Goal: Task Accomplishment & Management: Use online tool/utility

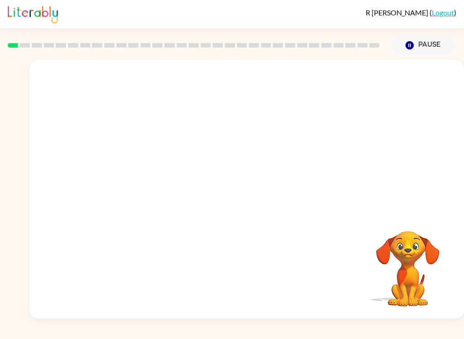
click at [135, 170] on video "Your browser must support playing .mp4 files to use Literably. Please try using…" at bounding box center [246, 136] width 435 height 152
click at [149, 165] on video "Your browser must support playing .mp4 files to use Literably. Please try using…" at bounding box center [246, 136] width 435 height 152
click at [143, 162] on video "Your browser must support playing .mp4 files to use Literably. Please try using…" at bounding box center [246, 136] width 435 height 152
click at [245, 194] on div at bounding box center [247, 193] width 58 height 33
click at [251, 192] on div at bounding box center [247, 193] width 58 height 33
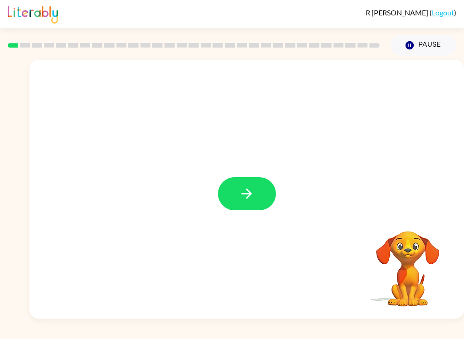
click at [240, 188] on icon "button" at bounding box center [247, 194] width 16 height 16
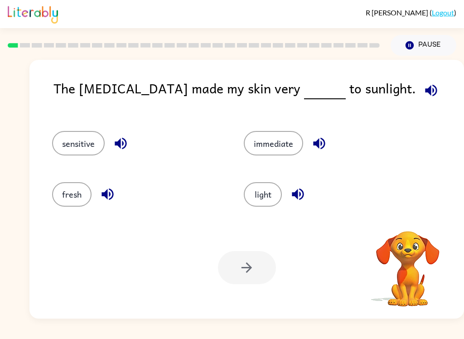
click at [70, 138] on button "sensitive" at bounding box center [78, 143] width 53 height 24
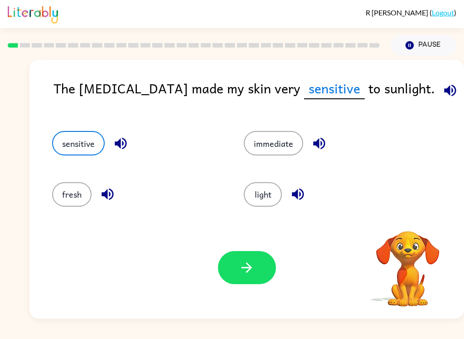
click at [252, 274] on icon "button" at bounding box center [247, 268] width 16 height 16
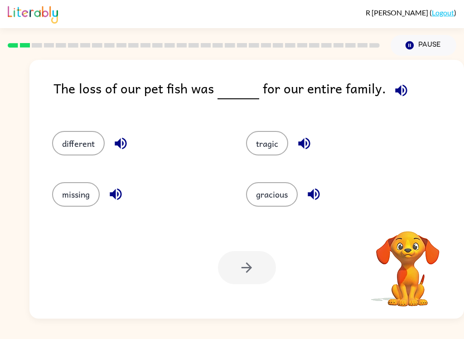
click at [275, 152] on button "tragic" at bounding box center [267, 143] width 42 height 24
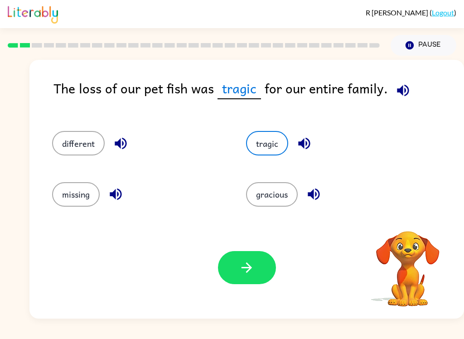
click at [246, 275] on icon "button" at bounding box center [247, 268] width 16 height 16
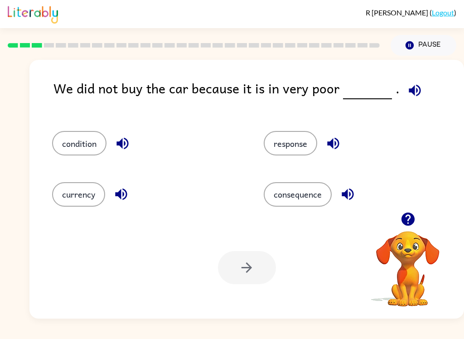
click at [69, 143] on button "condition" at bounding box center [79, 143] width 54 height 24
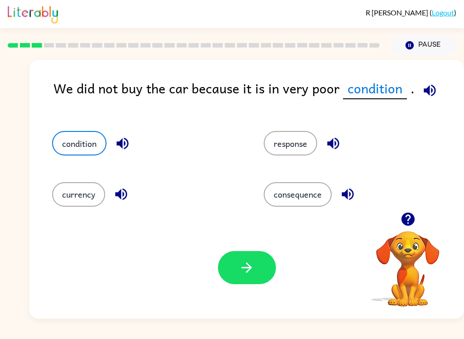
click at [249, 274] on icon "button" at bounding box center [247, 268] width 16 height 16
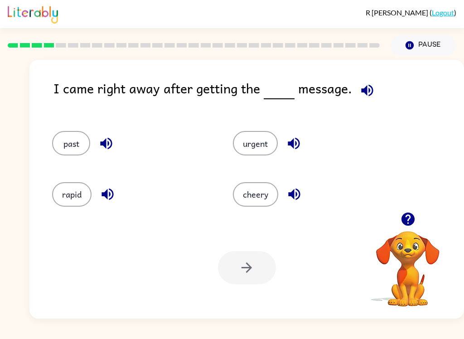
click at [262, 146] on button "urgent" at bounding box center [255, 143] width 45 height 24
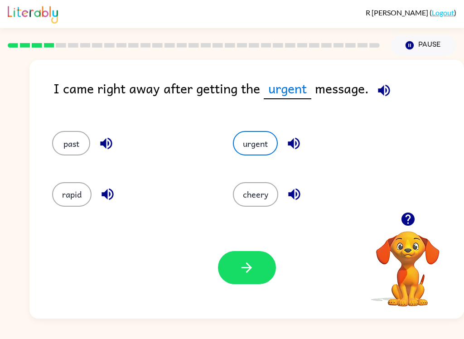
click at [258, 275] on button "button" at bounding box center [247, 267] width 58 height 33
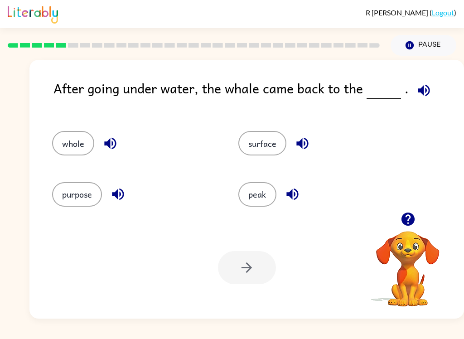
click at [255, 143] on button "surface" at bounding box center [262, 143] width 48 height 24
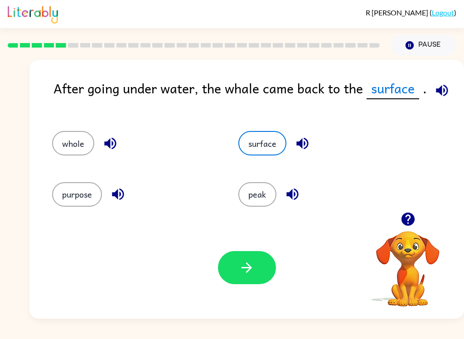
click at [245, 270] on icon "button" at bounding box center [247, 268] width 16 height 16
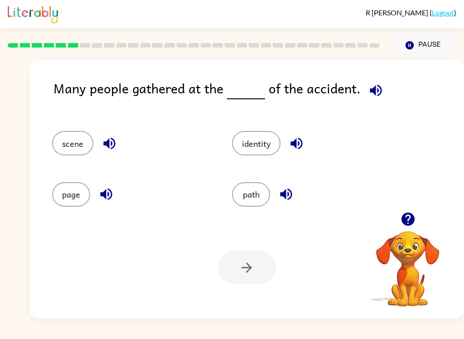
click at [62, 135] on button "scene" at bounding box center [72, 143] width 41 height 24
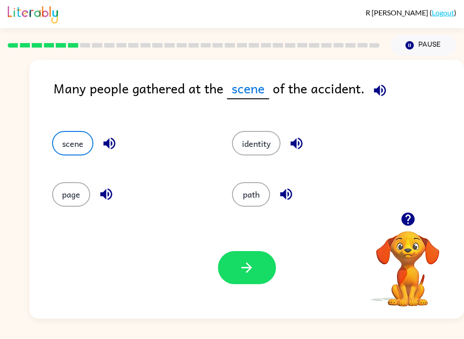
click at [232, 273] on button "button" at bounding box center [247, 267] width 58 height 33
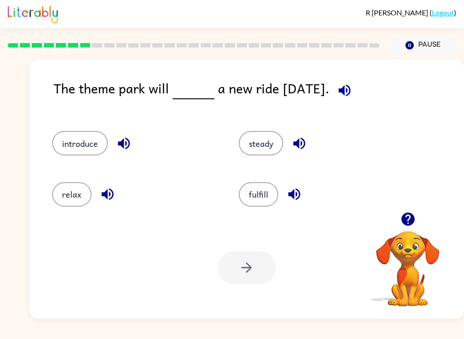
click at [82, 122] on div "introduce" at bounding box center [128, 139] width 187 height 51
click at [77, 134] on button "introduce" at bounding box center [80, 143] width 56 height 24
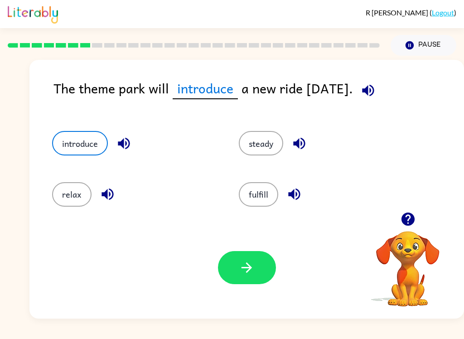
click at [268, 254] on button "button" at bounding box center [247, 267] width 58 height 33
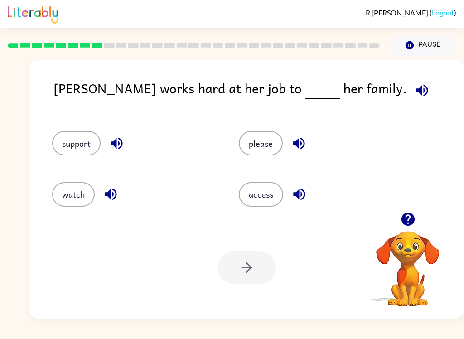
click at [68, 131] on button "support" at bounding box center [76, 143] width 48 height 24
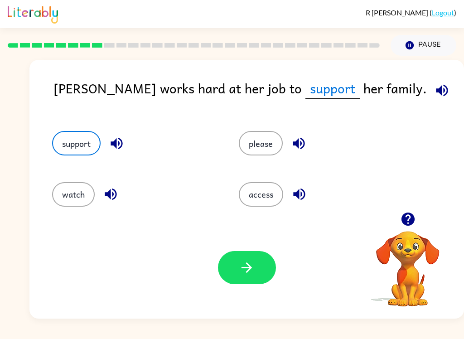
click at [251, 271] on icon "button" at bounding box center [247, 268] width 16 height 16
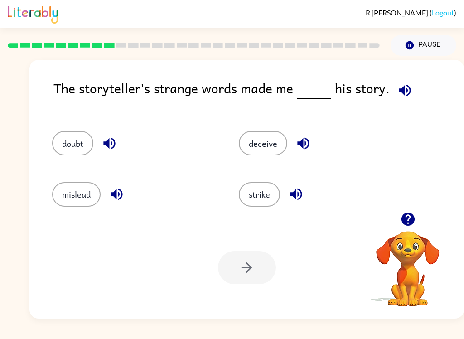
click at [270, 187] on button "strike" at bounding box center [259, 194] width 41 height 24
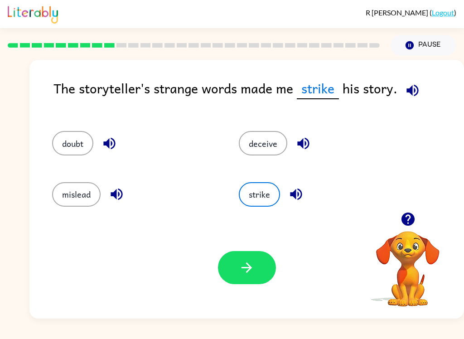
click at [269, 150] on button "deceive" at bounding box center [263, 143] width 48 height 24
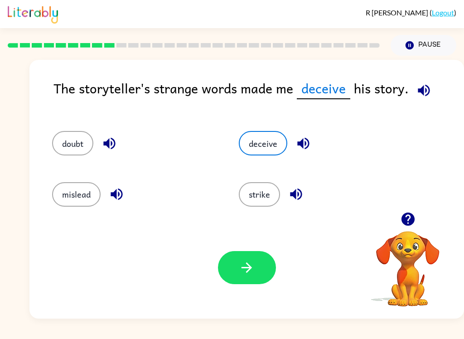
click at [66, 193] on button "mislead" at bounding box center [76, 194] width 48 height 24
click at [60, 138] on button "doubt" at bounding box center [72, 143] width 41 height 24
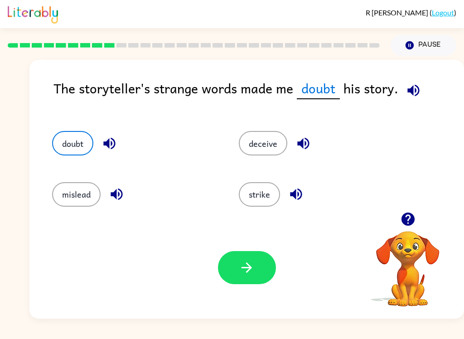
click at [255, 151] on button "deceive" at bounding box center [263, 143] width 48 height 24
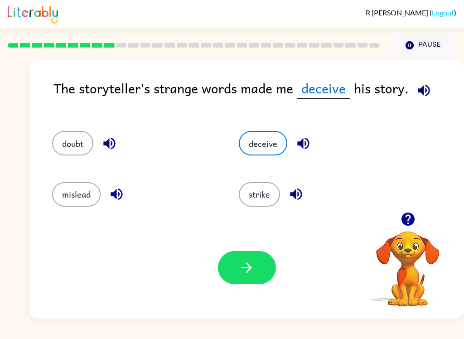
click at [260, 282] on button "button" at bounding box center [247, 267] width 58 height 33
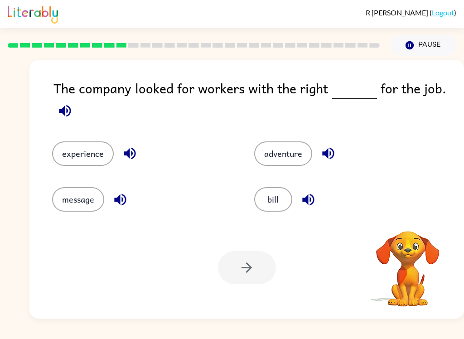
click at [64, 162] on button "experience" at bounding box center [83, 153] width 62 height 24
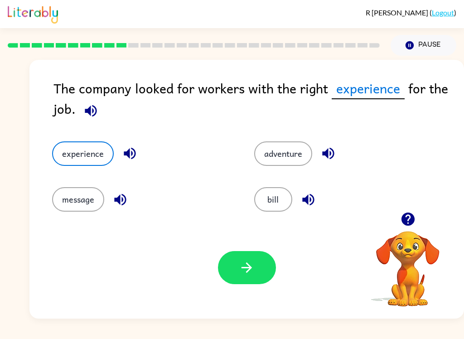
click at [246, 258] on button "button" at bounding box center [247, 267] width 58 height 33
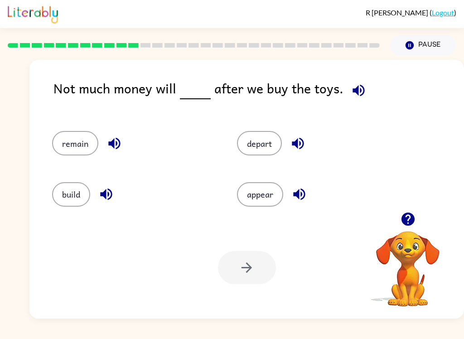
click at [73, 144] on button "remain" at bounding box center [75, 143] width 46 height 24
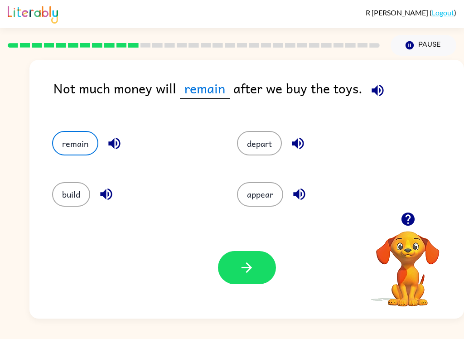
click at [259, 267] on button "button" at bounding box center [247, 267] width 58 height 33
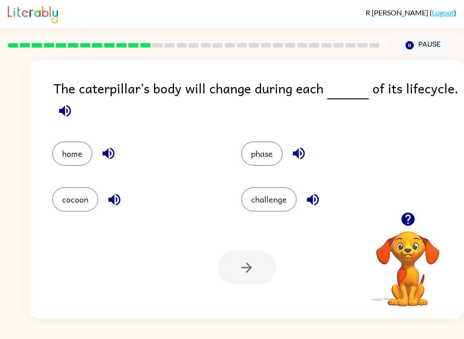
click at [275, 156] on button "phase" at bounding box center [262, 153] width 42 height 24
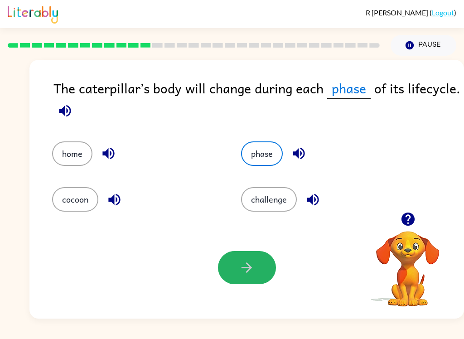
click at [250, 265] on icon "button" at bounding box center [247, 268] width 16 height 16
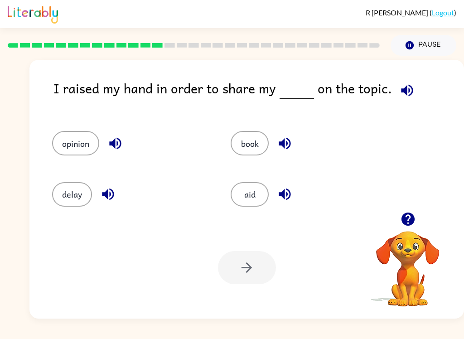
click at [65, 136] on button "opinion" at bounding box center [75, 143] width 47 height 24
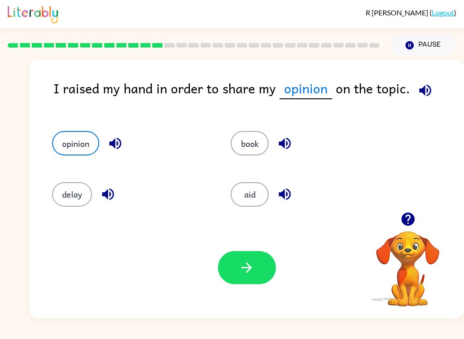
click at [237, 270] on button "button" at bounding box center [247, 267] width 58 height 33
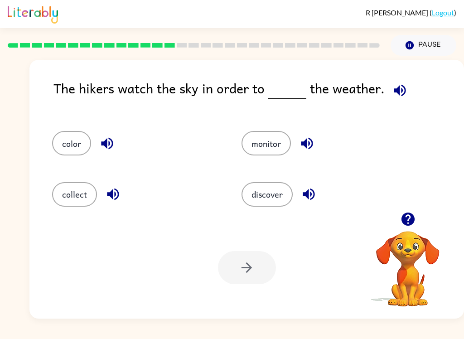
click at [276, 144] on button "monitor" at bounding box center [266, 143] width 49 height 24
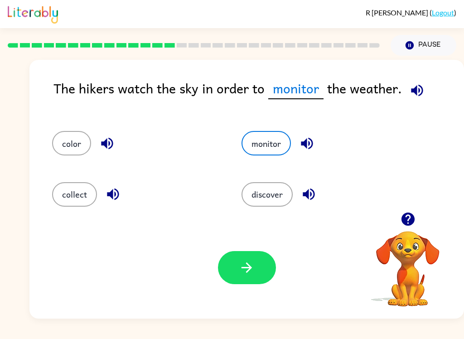
click at [253, 271] on icon "button" at bounding box center [247, 268] width 16 height 16
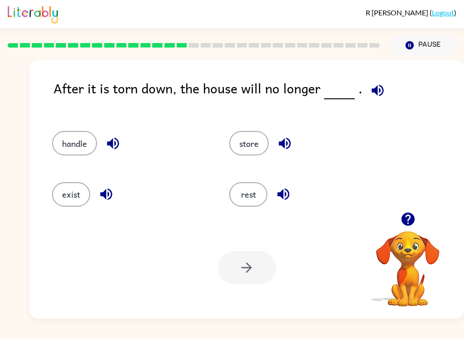
click at [55, 193] on button "exist" at bounding box center [71, 194] width 38 height 24
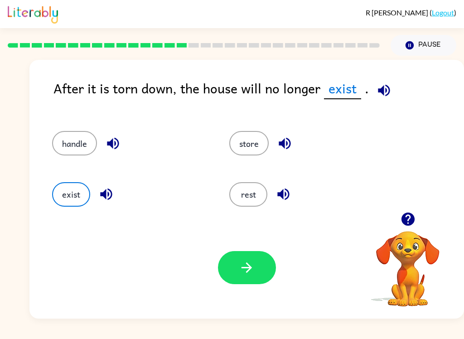
click at [253, 274] on icon "button" at bounding box center [247, 268] width 16 height 16
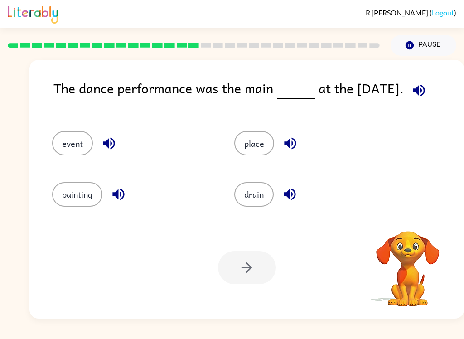
click at [63, 137] on button "event" at bounding box center [72, 143] width 41 height 24
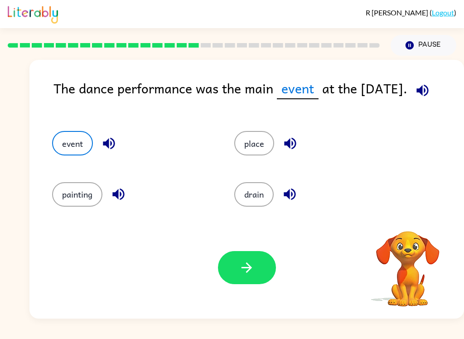
click at [256, 266] on button "button" at bounding box center [247, 267] width 58 height 33
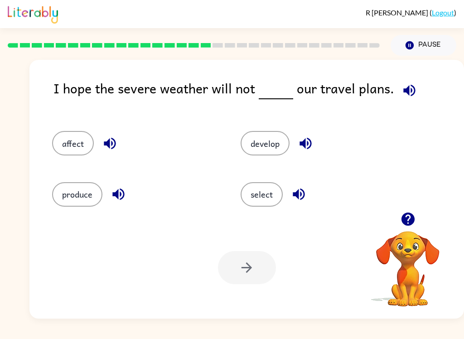
click at [60, 141] on button "affect" at bounding box center [73, 143] width 42 height 24
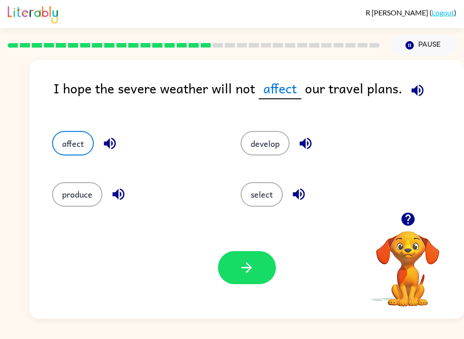
click at [259, 271] on button "button" at bounding box center [247, 267] width 58 height 33
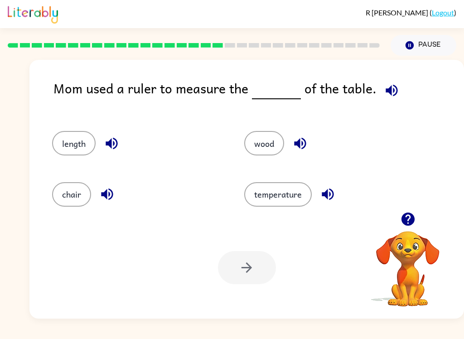
click at [63, 147] on button "length" at bounding box center [73, 143] width 43 height 24
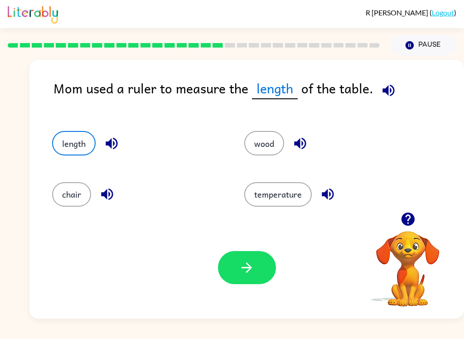
click at [265, 266] on button "button" at bounding box center [247, 267] width 58 height 33
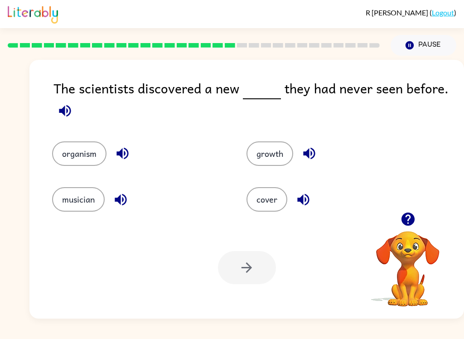
click at [66, 153] on button "organism" at bounding box center [79, 153] width 54 height 24
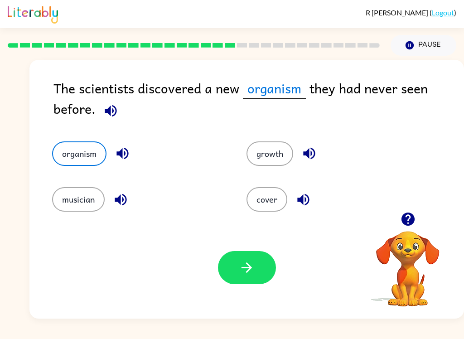
click at [259, 261] on button "button" at bounding box center [247, 267] width 58 height 33
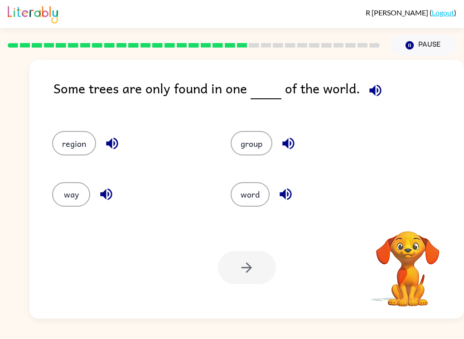
click at [71, 143] on button "region" at bounding box center [74, 143] width 44 height 24
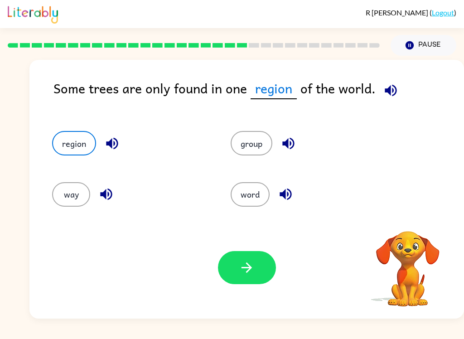
click at [246, 270] on icon "button" at bounding box center [247, 268] width 16 height 16
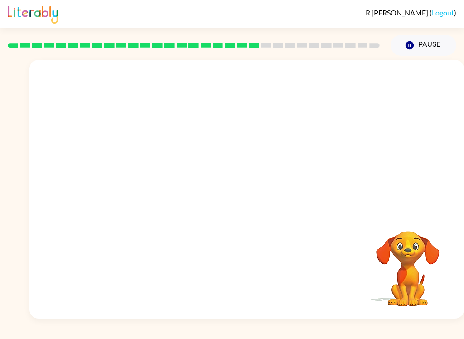
click at [443, 237] on video "Your browser must support playing .mp4 files to use Literably. Please try using…" at bounding box center [407, 262] width 91 height 91
click at [420, 231] on video "Your browser must support playing .mp4 files to use Literably. Please try using…" at bounding box center [407, 262] width 91 height 91
click at [420, 222] on video "Your browser must support playing .mp4 files to use Literably. Please try using…" at bounding box center [407, 262] width 91 height 91
click at [424, 42] on button "Pause Pause" at bounding box center [424, 45] width 66 height 21
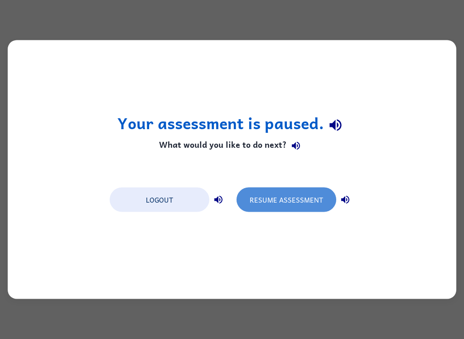
click at [305, 197] on button "Resume Assessment" at bounding box center [287, 200] width 100 height 24
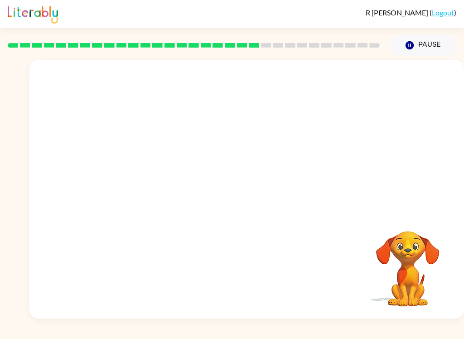
click at [429, 93] on div at bounding box center [246, 136] width 435 height 152
click at [376, 159] on div at bounding box center [246, 136] width 435 height 152
click at [403, 134] on div at bounding box center [246, 136] width 435 height 152
click at [304, 224] on div "Your browser must support playing .mp4 files to use Literably. Please try using…" at bounding box center [246, 189] width 435 height 259
click at [314, 231] on div "Your browser must support playing .mp4 files to use Literably. Please try using…" at bounding box center [246, 189] width 435 height 259
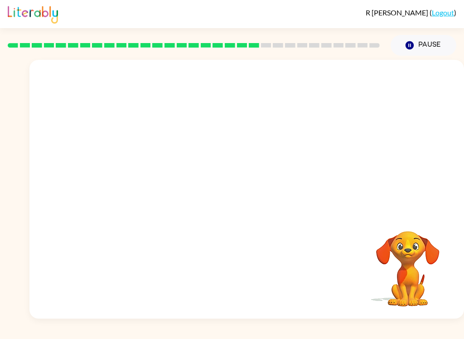
click at [175, 193] on video "Your browser must support playing .mp4 files to use Literably. Please try using…" at bounding box center [246, 136] width 435 height 152
click at [234, 177] on div at bounding box center [246, 189] width 435 height 259
click at [253, 208] on div at bounding box center [247, 193] width 58 height 33
click at [230, 205] on button "button" at bounding box center [247, 193] width 58 height 33
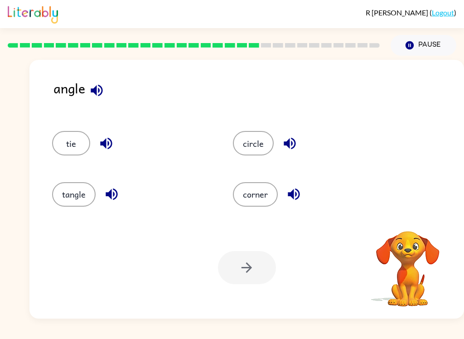
click at [262, 204] on button "corner" at bounding box center [255, 194] width 45 height 24
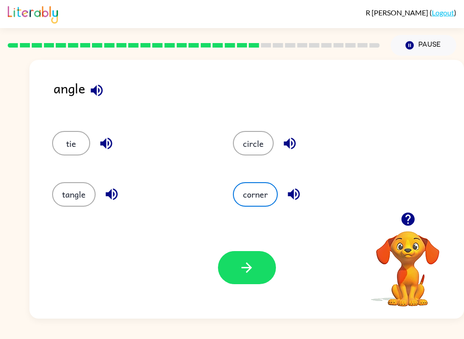
click at [258, 271] on button "button" at bounding box center [247, 267] width 58 height 33
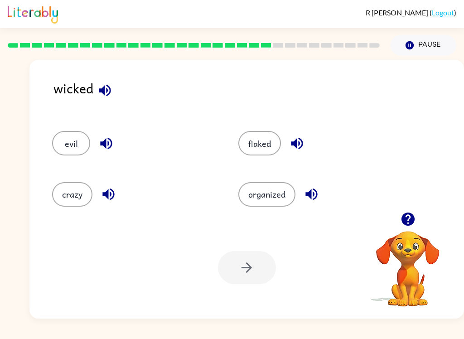
click at [70, 139] on button "evil" at bounding box center [71, 143] width 38 height 24
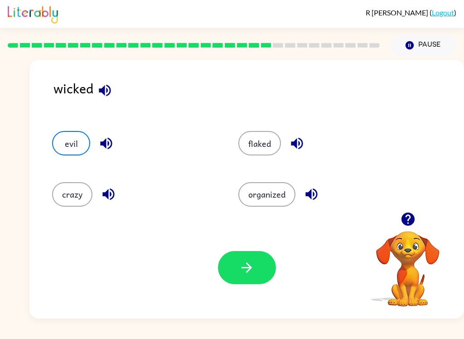
click at [242, 276] on button "button" at bounding box center [247, 267] width 58 height 33
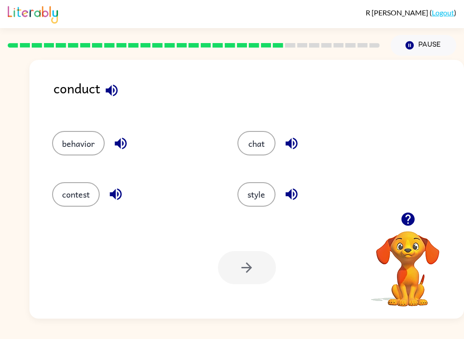
click at [67, 193] on button "contest" at bounding box center [76, 194] width 48 height 24
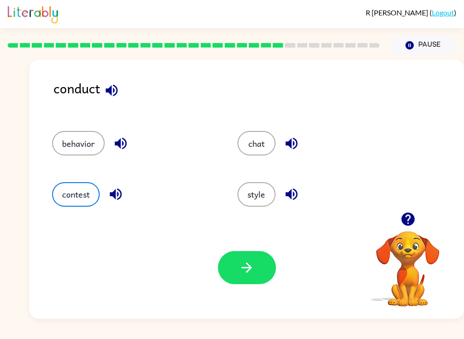
click at [261, 143] on button "chat" at bounding box center [256, 143] width 38 height 24
click at [68, 145] on button "behavior" at bounding box center [78, 143] width 53 height 24
click at [250, 270] on icon "button" at bounding box center [247, 268] width 16 height 16
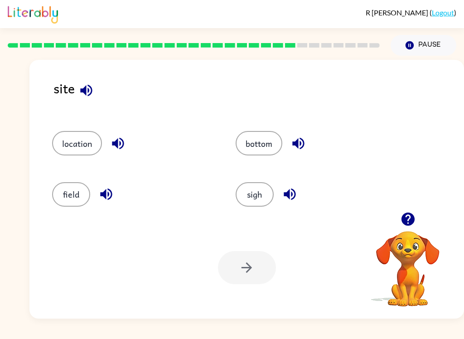
click at [72, 153] on button "location" at bounding box center [77, 143] width 50 height 24
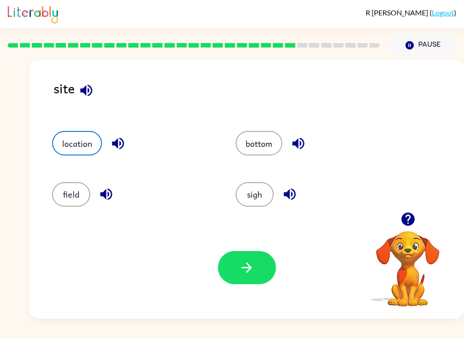
click at [254, 276] on button "button" at bounding box center [247, 267] width 58 height 33
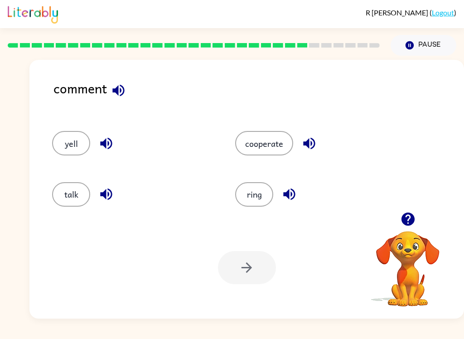
click at [55, 193] on button "talk" at bounding box center [71, 194] width 38 height 24
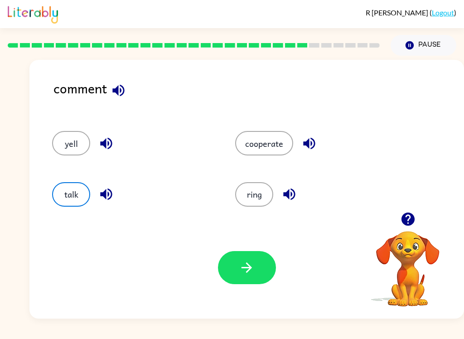
click at [253, 269] on icon "button" at bounding box center [247, 268] width 16 height 16
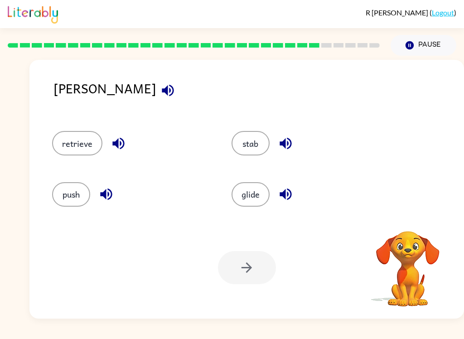
click at [259, 141] on button "stab" at bounding box center [251, 143] width 38 height 24
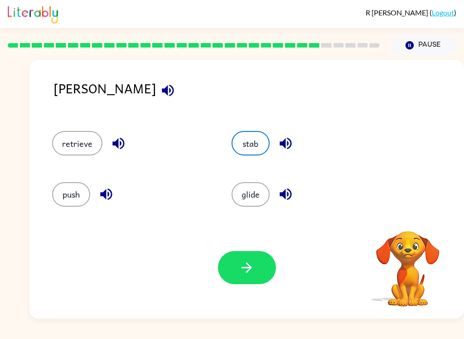
click at [262, 290] on div "Your browser must support playing .mp4 files to use Literably. Please try using…" at bounding box center [246, 268] width 435 height 102
click at [259, 274] on button "button" at bounding box center [247, 267] width 58 height 33
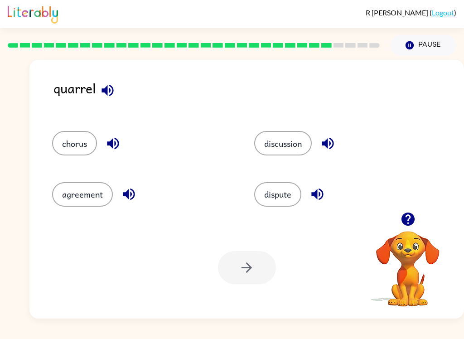
click at [299, 145] on button "discussion" at bounding box center [283, 143] width 58 height 24
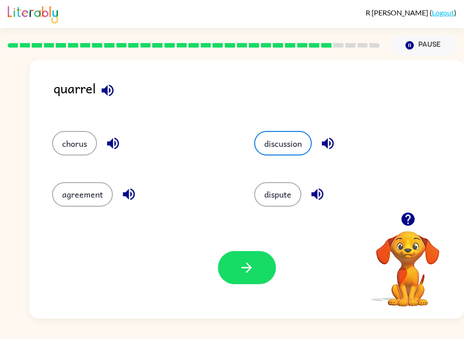
click at [254, 256] on button "button" at bounding box center [247, 267] width 58 height 33
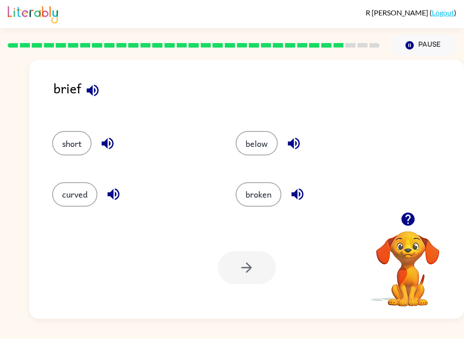
click at [72, 134] on button "short" at bounding box center [71, 143] width 39 height 24
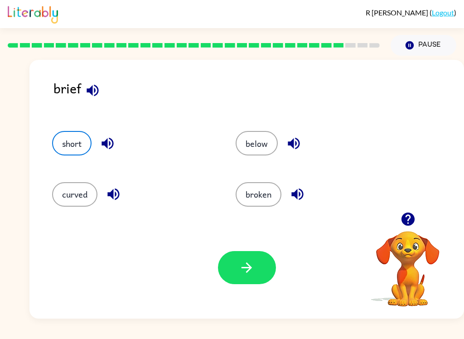
click at [247, 275] on icon "button" at bounding box center [247, 268] width 16 height 16
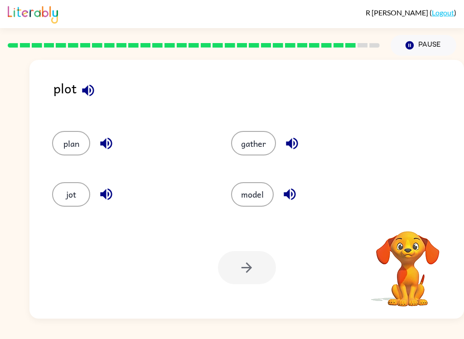
click at [62, 140] on button "plan" at bounding box center [71, 143] width 38 height 24
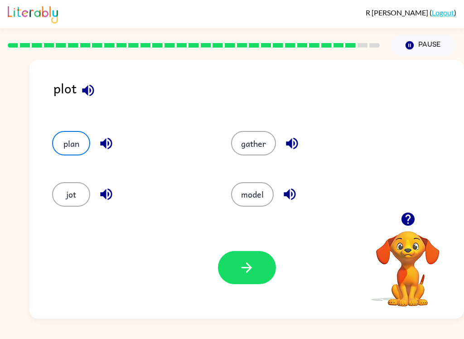
click at [250, 271] on icon "button" at bounding box center [247, 268] width 16 height 16
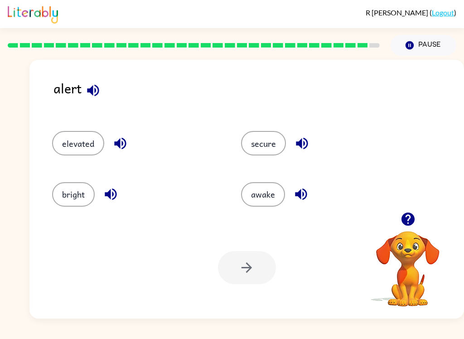
click at [68, 146] on button "elevated" at bounding box center [78, 143] width 52 height 24
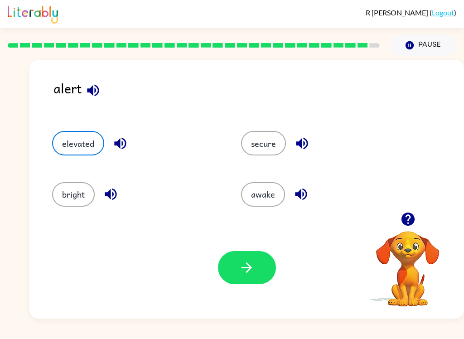
click at [245, 284] on button "button" at bounding box center [247, 267] width 58 height 33
